Goal: Information Seeking & Learning: Learn about a topic

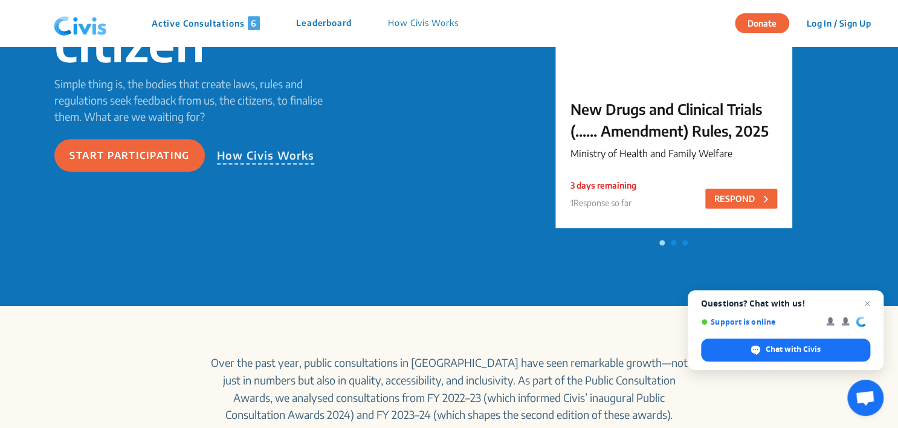
scroll to position [209, 0]
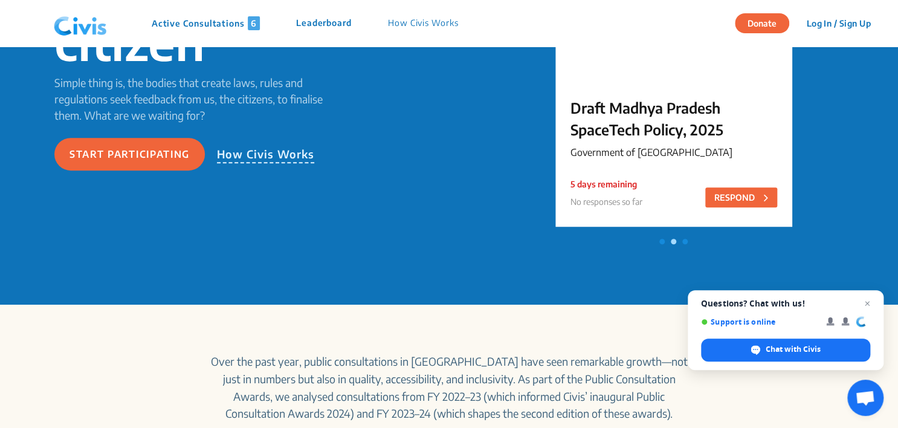
click at [699, 101] on p "Draft Madhya Pradesh SpaceTech Policy, 2025" at bounding box center [673, 118] width 207 height 43
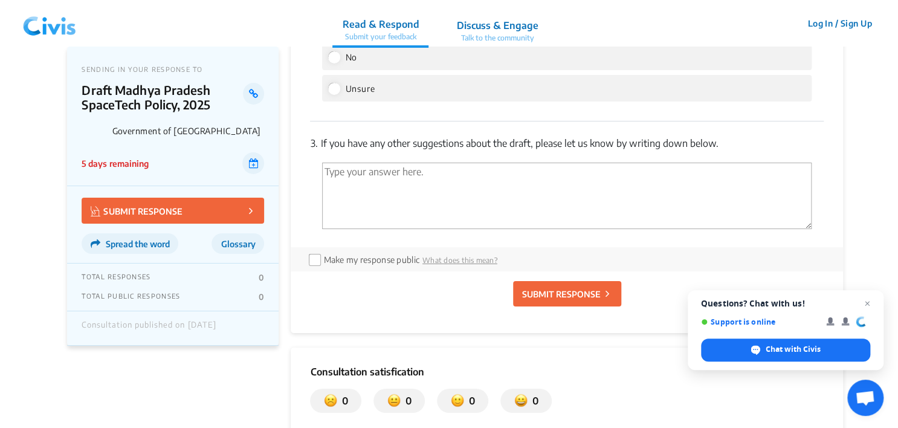
scroll to position [1990, 0]
click at [359, 135] on p "3. If you have any other suggestions about the draft, please let us know by wri…" at bounding box center [566, 142] width 513 height 14
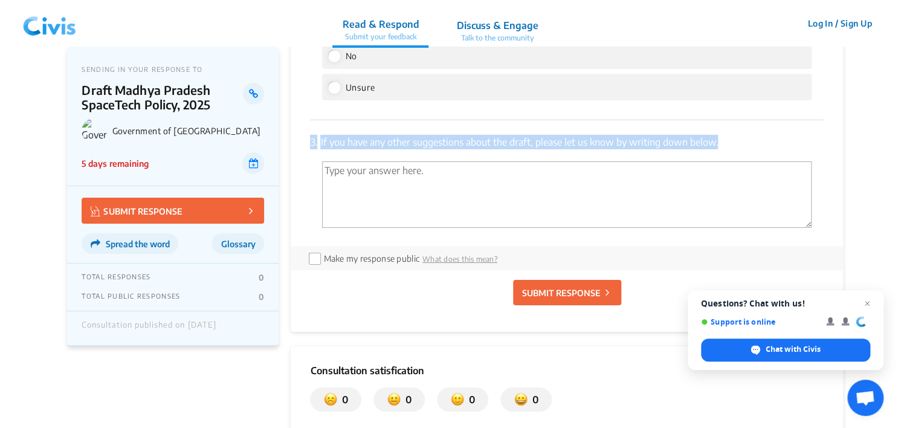
click at [359, 135] on p "3. If you have any other suggestions about the draft, please let us know by wri…" at bounding box center [566, 142] width 513 height 14
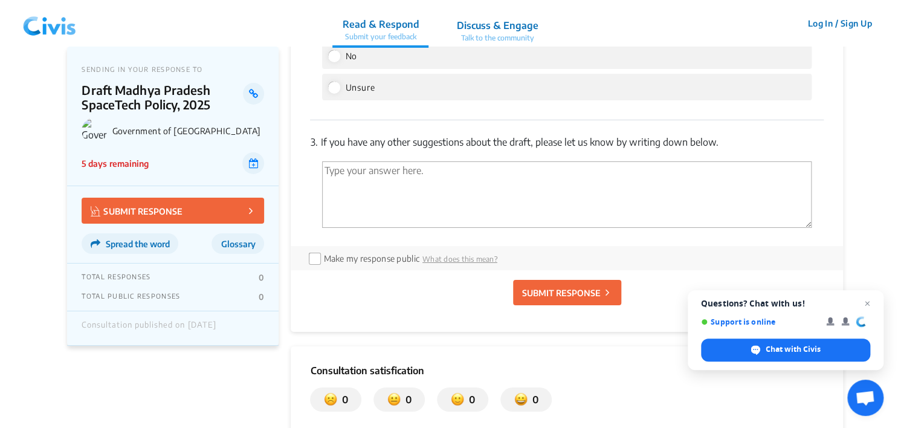
click at [467, 87] on div "2. Do you think the subsidies and incentives will be enough to attract private …" at bounding box center [566, 37] width 513 height 165
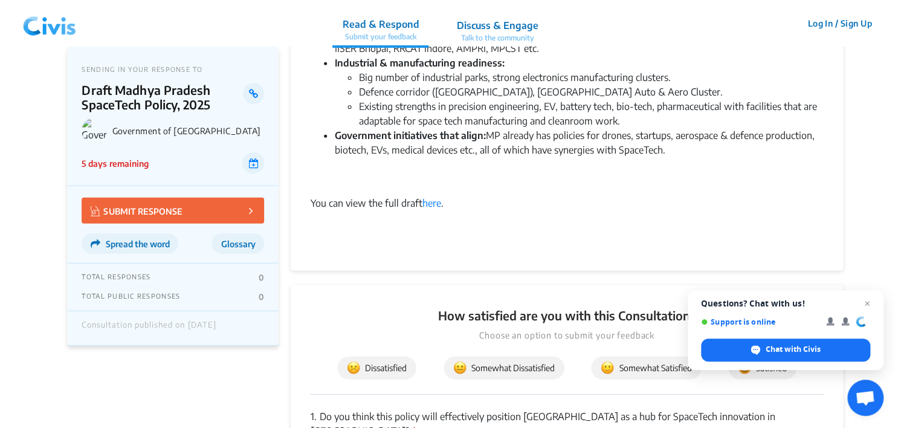
scroll to position [1078, 0]
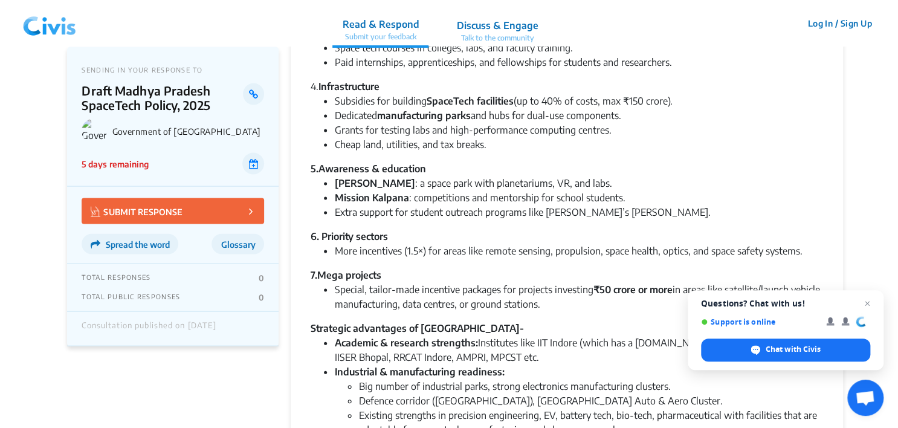
click at [36, 26] on img at bounding box center [49, 23] width 63 height 36
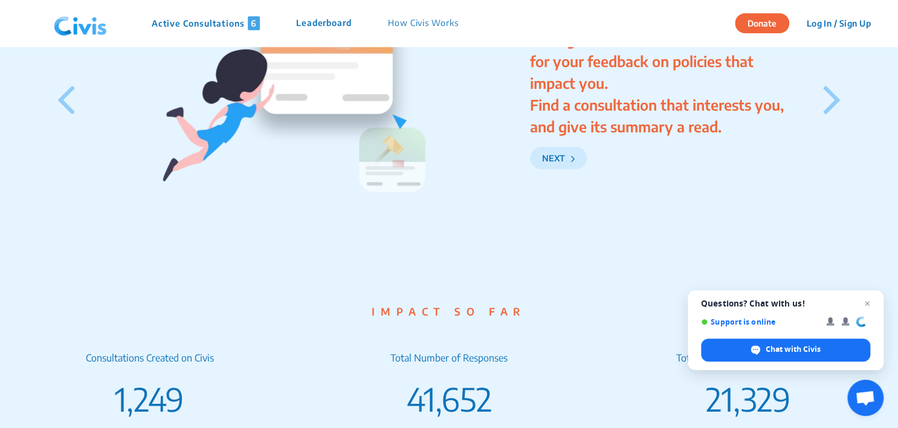
scroll to position [1826, 0]
click at [133, 268] on img at bounding box center [287, 79] width 387 height 387
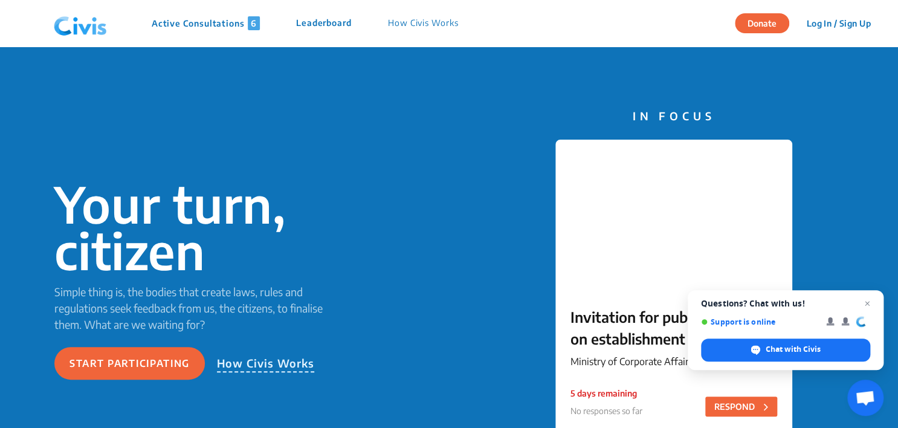
scroll to position [0, 0]
